Goal: Information Seeking & Learning: Learn about a topic

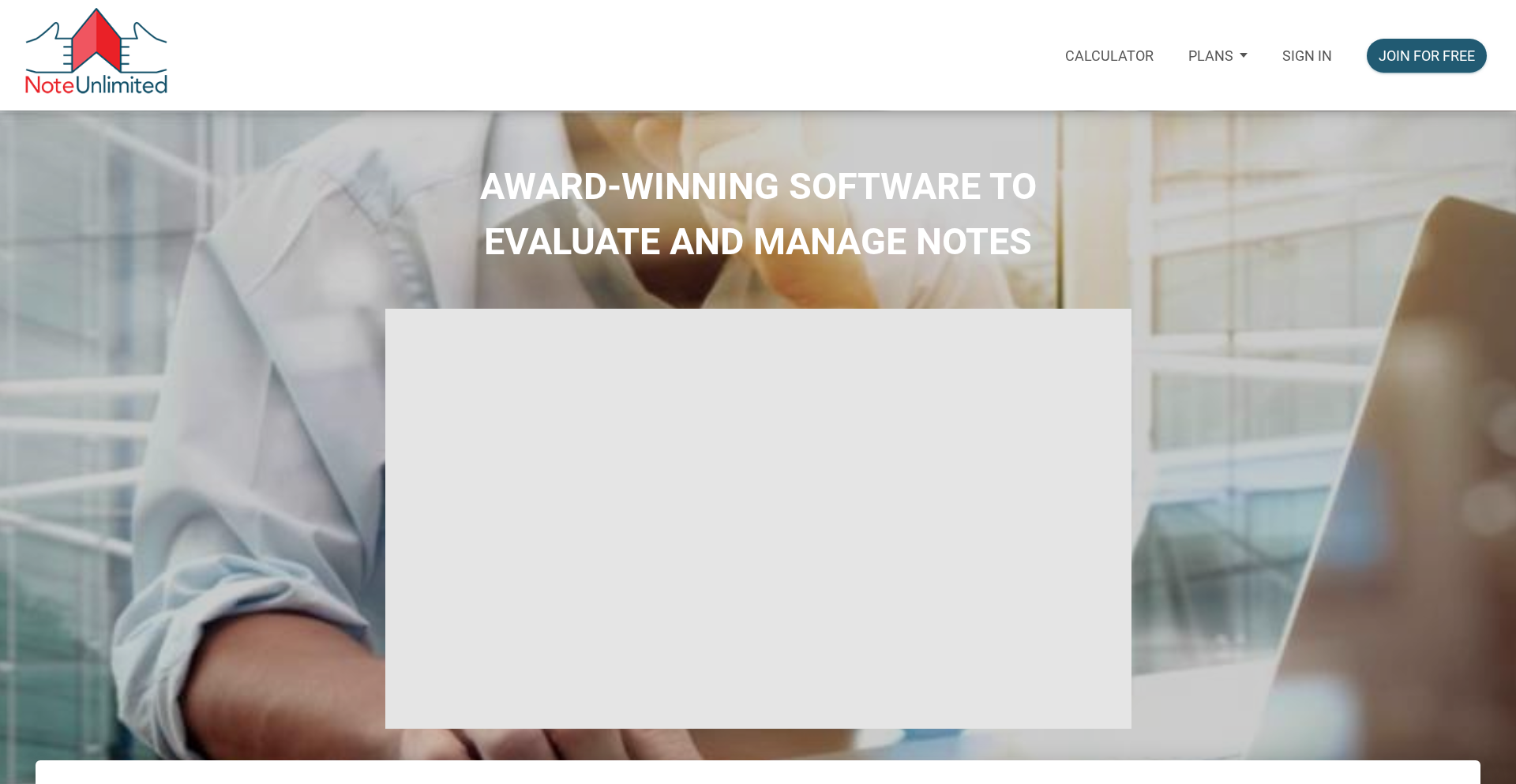
select select
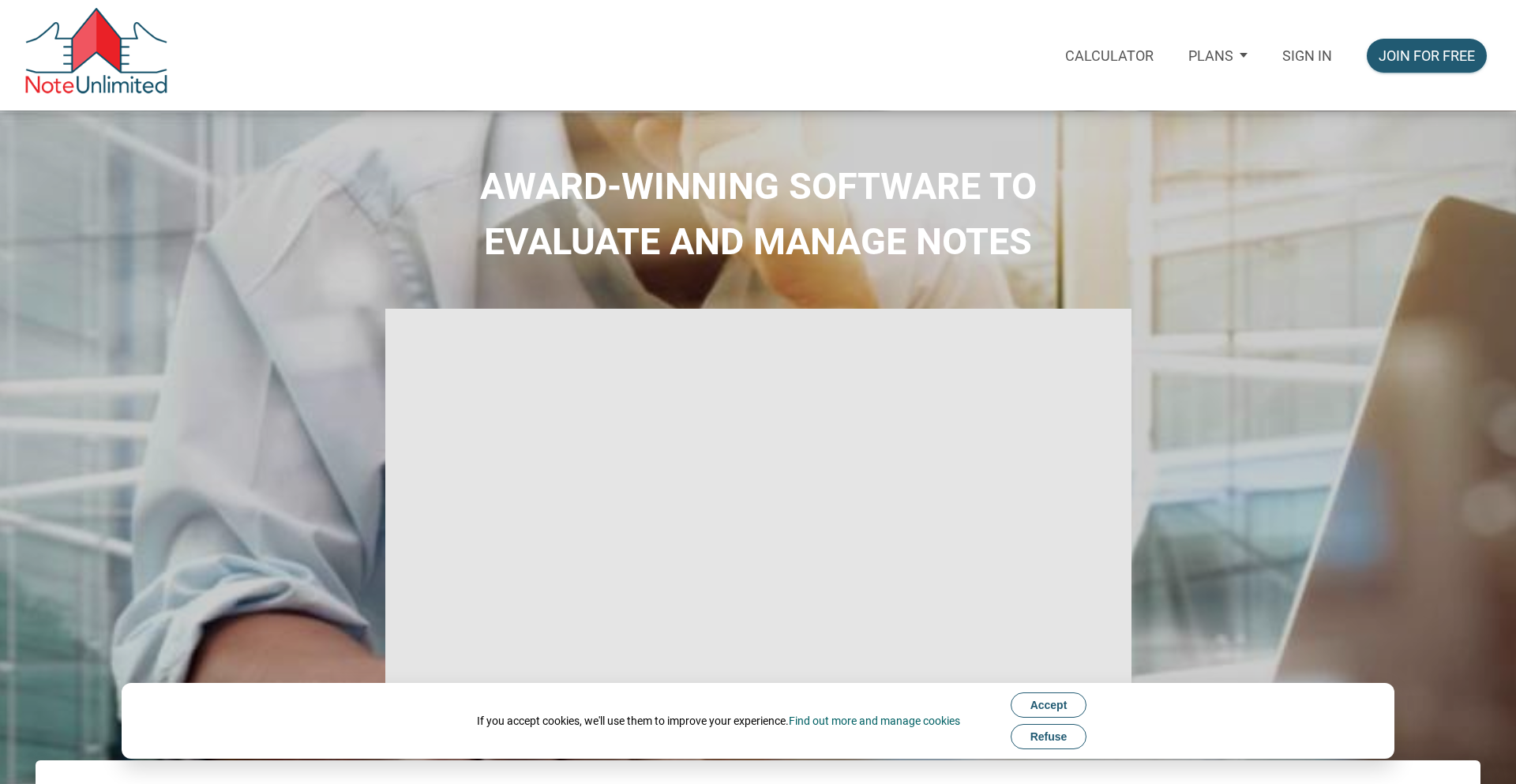
type input "Introduction to new features"
select select
